Goal: Check status: Check status

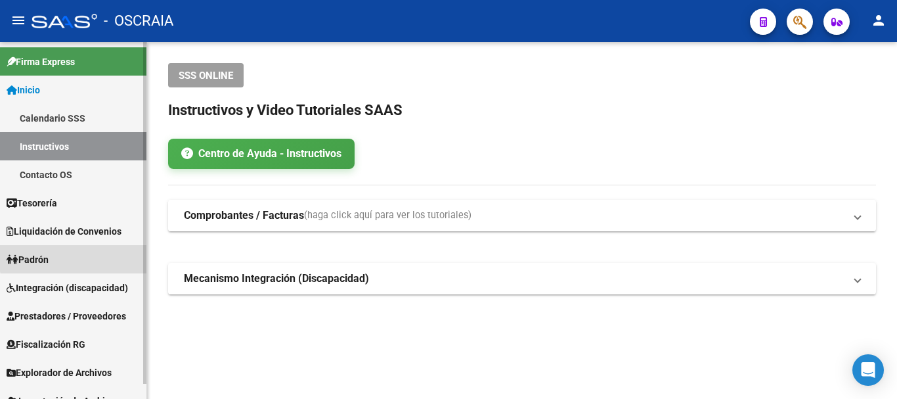
click at [99, 255] on link "Padrón" at bounding box center [73, 259] width 146 height 28
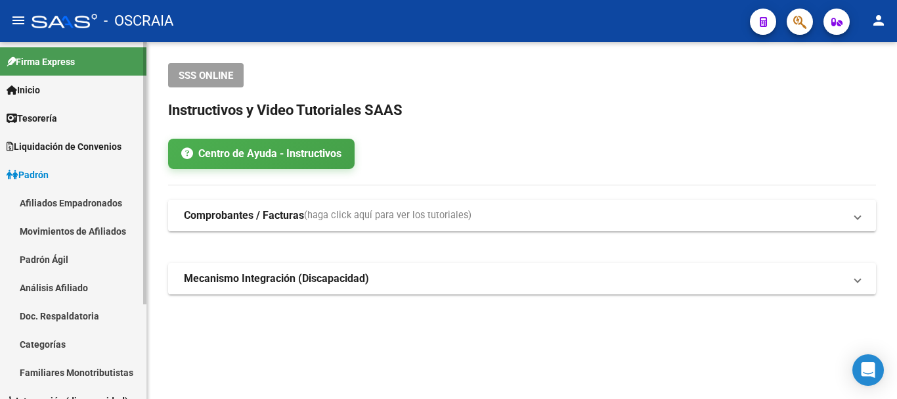
drag, startPoint x: 74, startPoint y: 283, endPoint x: 85, endPoint y: 279, distance: 11.2
click at [75, 284] on link "Análisis Afiliado" at bounding box center [73, 287] width 146 height 28
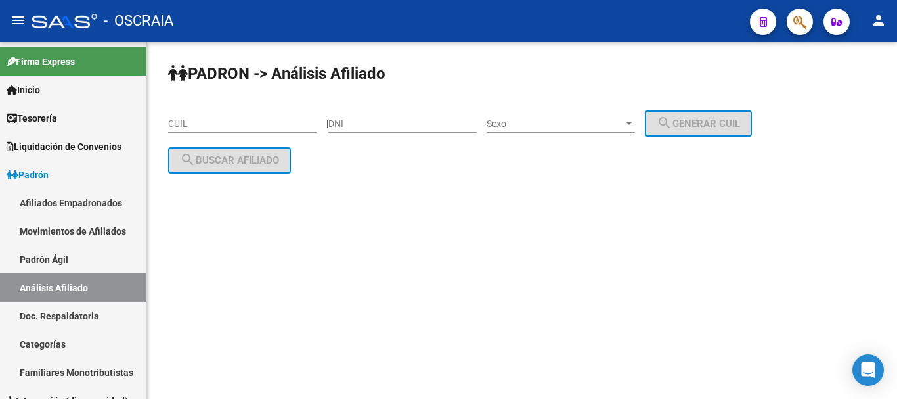
click at [211, 121] on input "CUIL" at bounding box center [242, 123] width 148 height 11
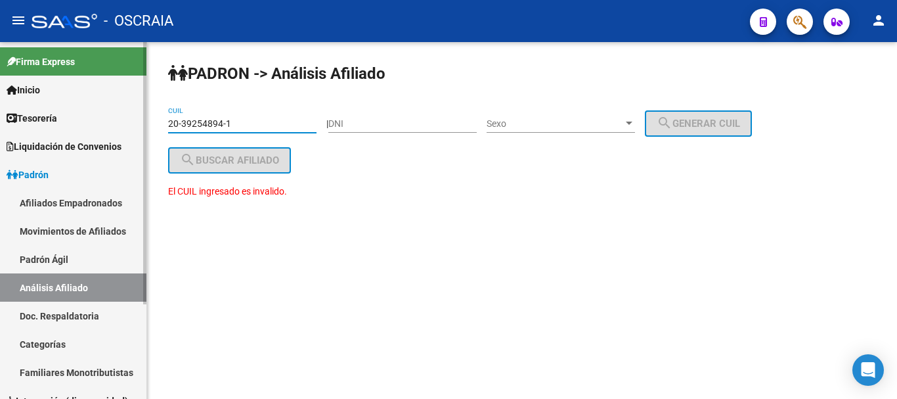
drag, startPoint x: 280, startPoint y: 122, endPoint x: 15, endPoint y: 116, distance: 264.7
click at [15, 117] on mat-sidenav-container "Firma Express Inicio Calendario SSS Instructivos Contacto OS Tesorería Cheques …" at bounding box center [448, 220] width 897 height 356
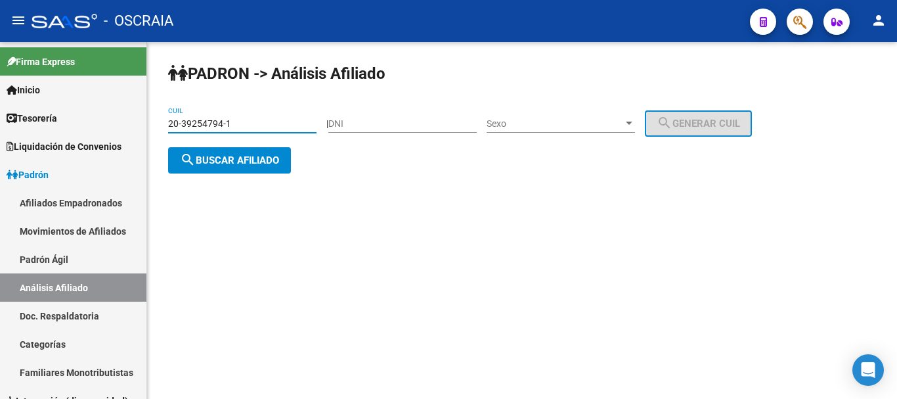
type input "20-39254794-1"
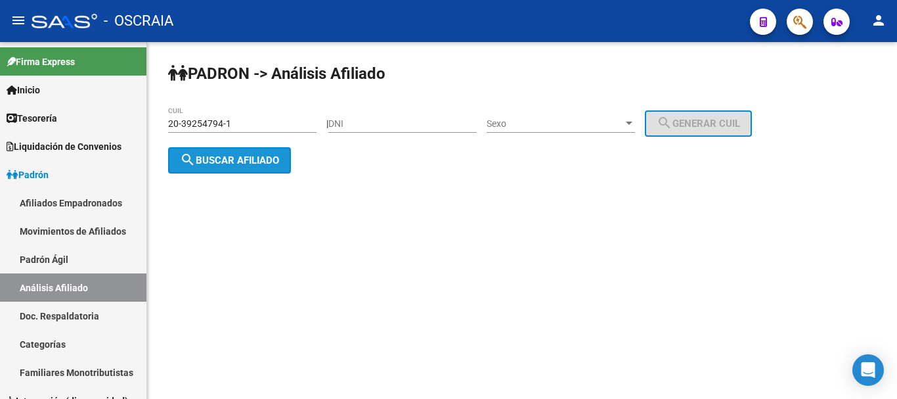
click at [204, 163] on span "search Buscar afiliado" at bounding box center [229, 160] width 99 height 12
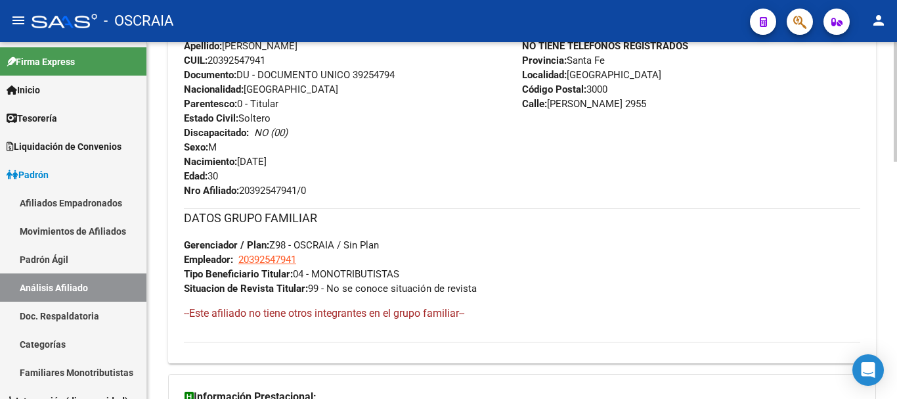
scroll to position [394, 0]
